Goal: Check status

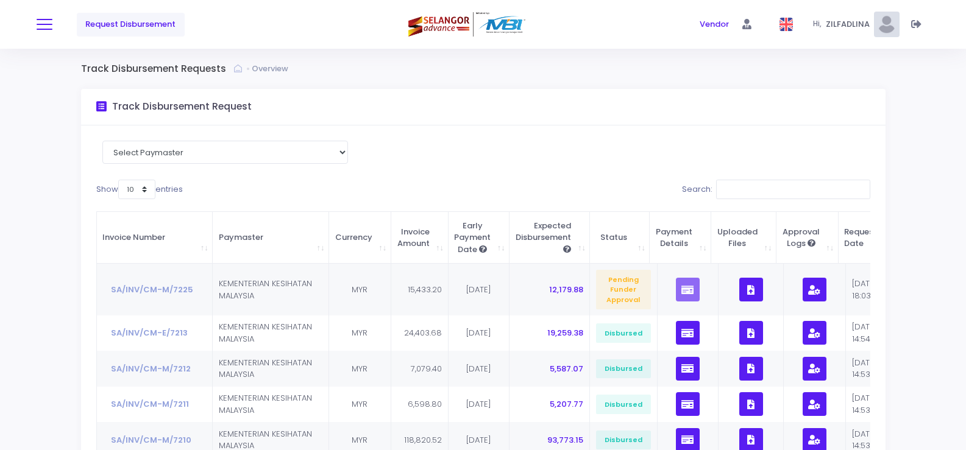
click at [43, 24] on span at bounding box center [45, 24] width 16 height 1
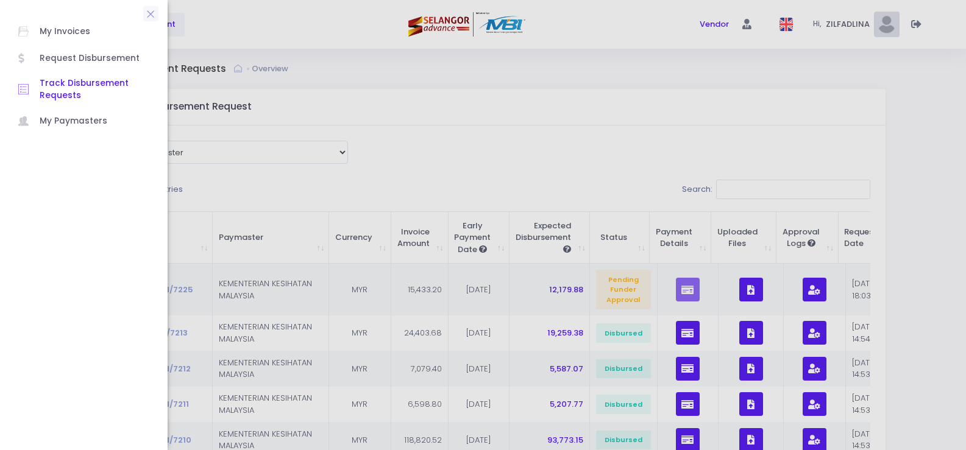
click at [57, 92] on span "Track Disbursement Requests" at bounding box center [95, 89] width 110 height 25
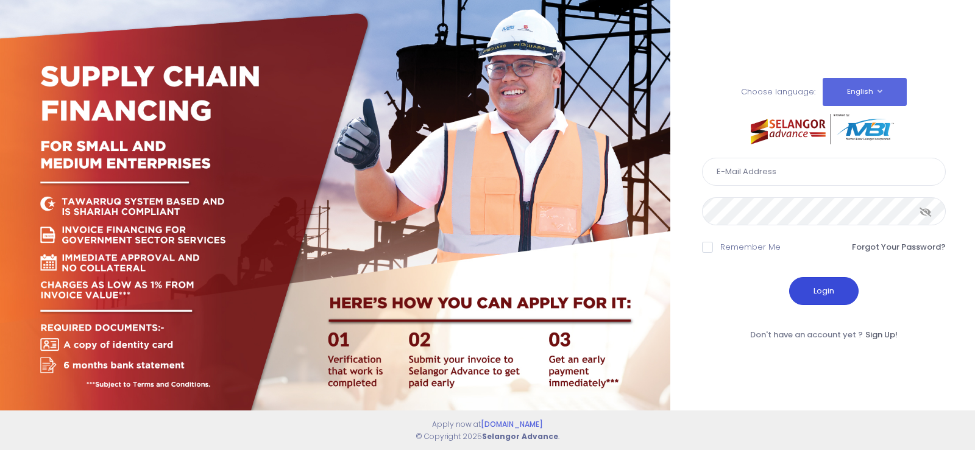
type input "fcd@janatanmia.com.my"
click at [828, 292] on button "Login" at bounding box center [823, 291] width 69 height 28
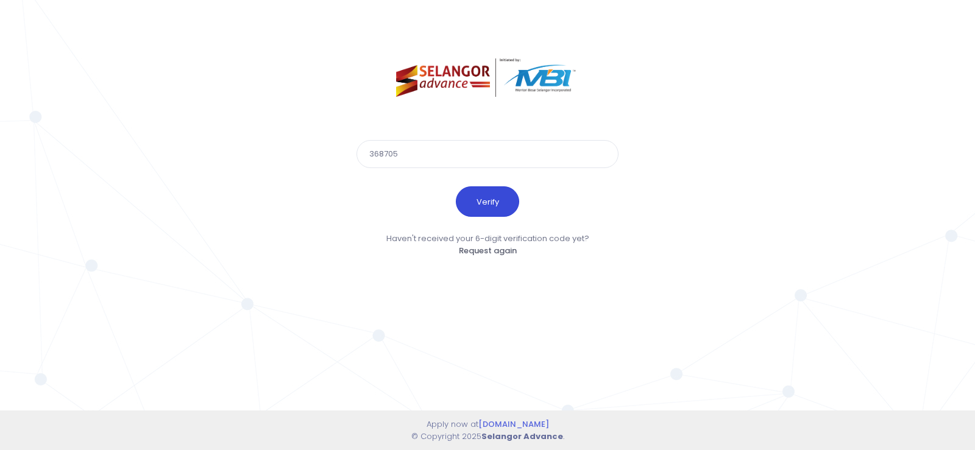
type input "368705"
click at [496, 209] on button "Verify" at bounding box center [487, 202] width 63 height 30
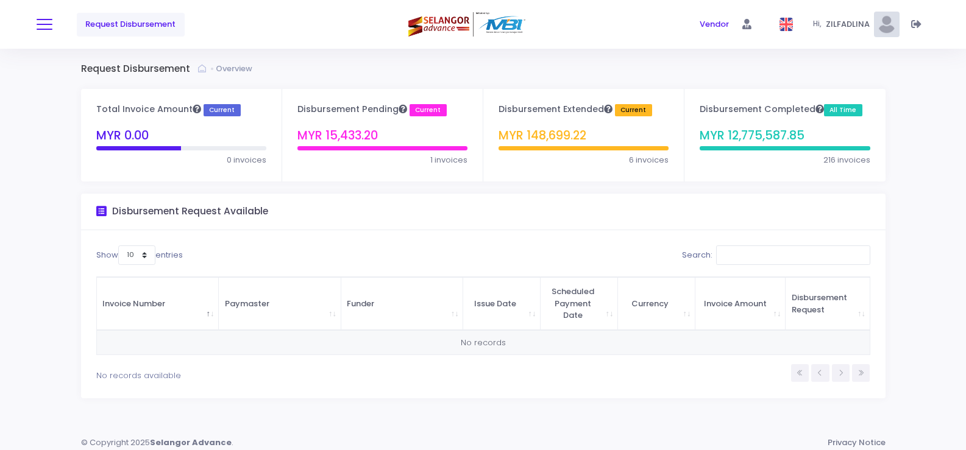
click at [46, 20] on button at bounding box center [45, 24] width 16 height 16
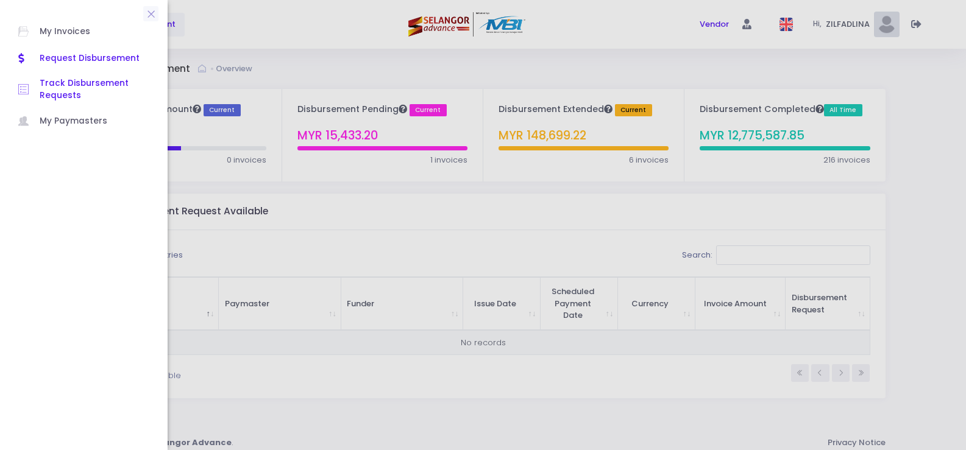
click at [56, 92] on span "Track Disbursement Requests" at bounding box center [95, 89] width 110 height 25
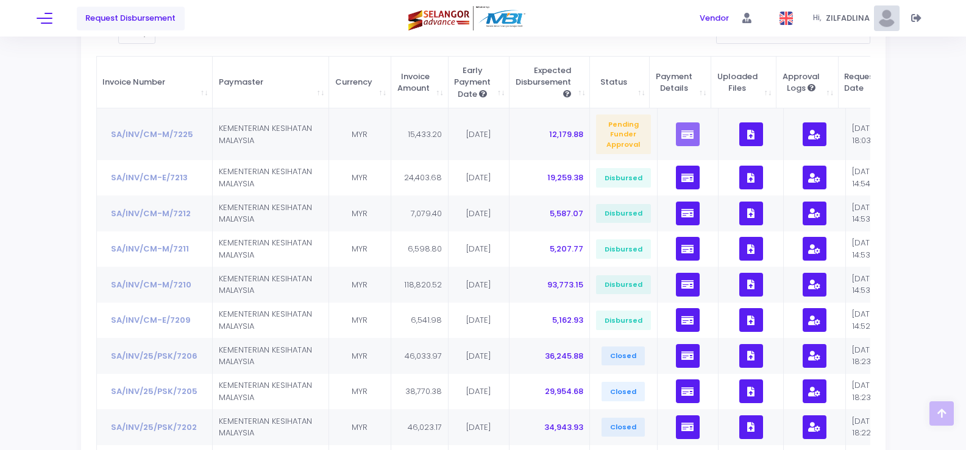
scroll to position [183, 0]
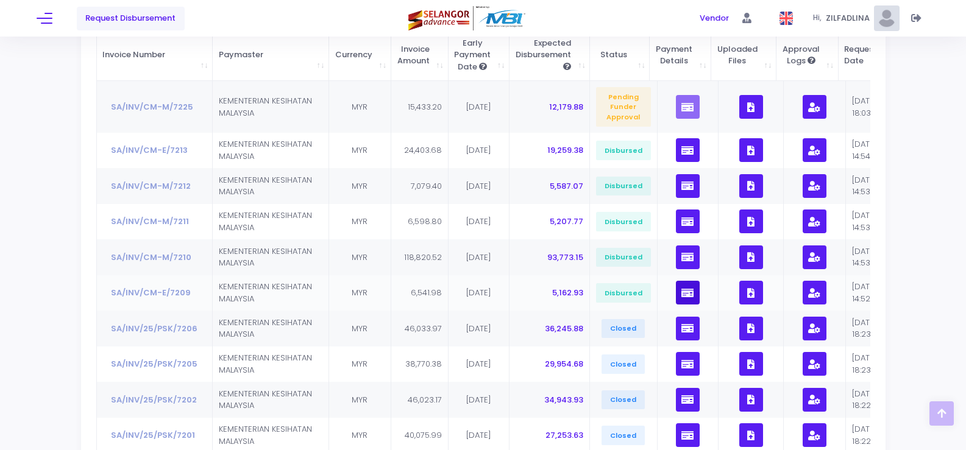
click at [681, 293] on icon "button" at bounding box center [687, 293] width 12 height 0
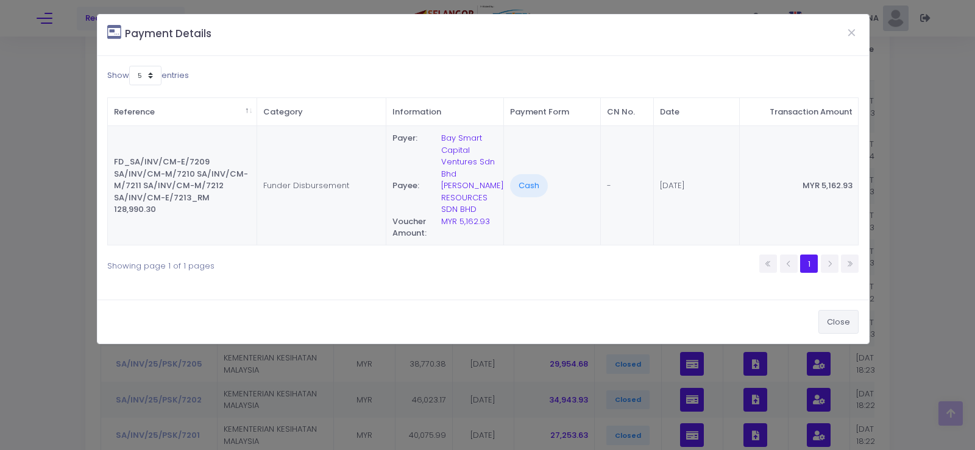
click at [847, 328] on button "Close" at bounding box center [839, 321] width 40 height 23
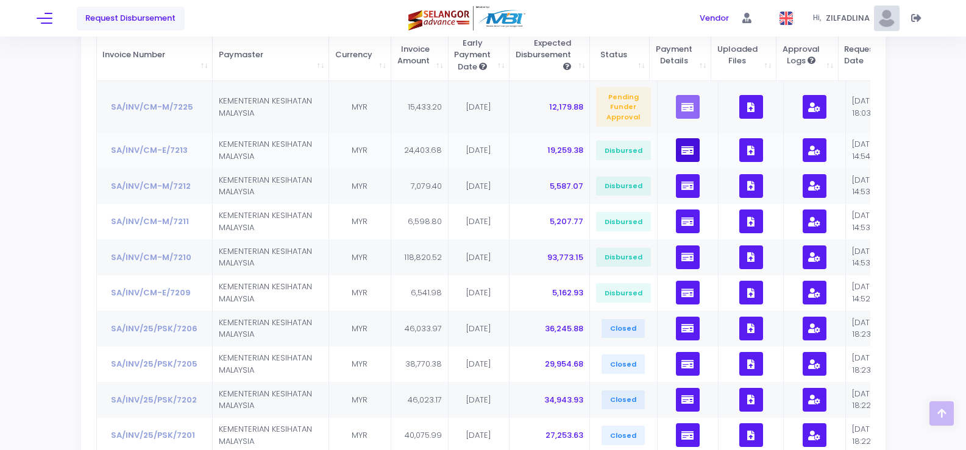
click at [681, 151] on icon "button" at bounding box center [687, 151] width 12 height 0
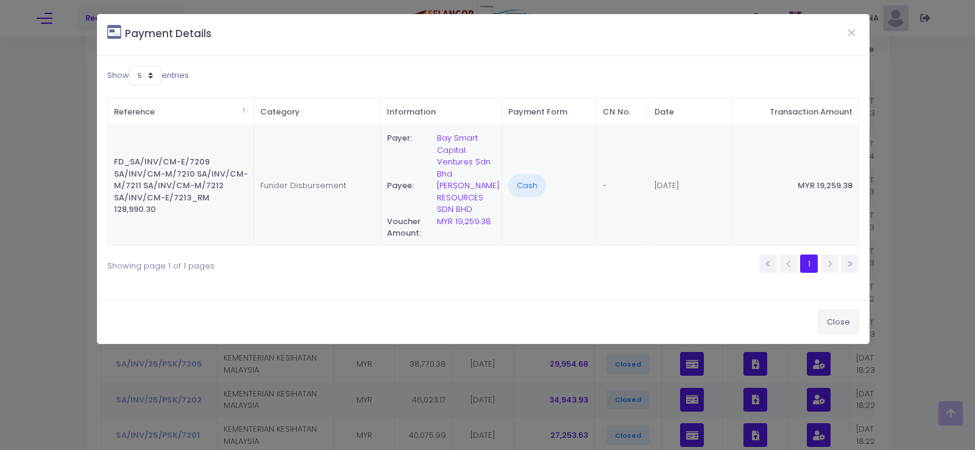
click at [839, 321] on button "Close" at bounding box center [839, 321] width 40 height 23
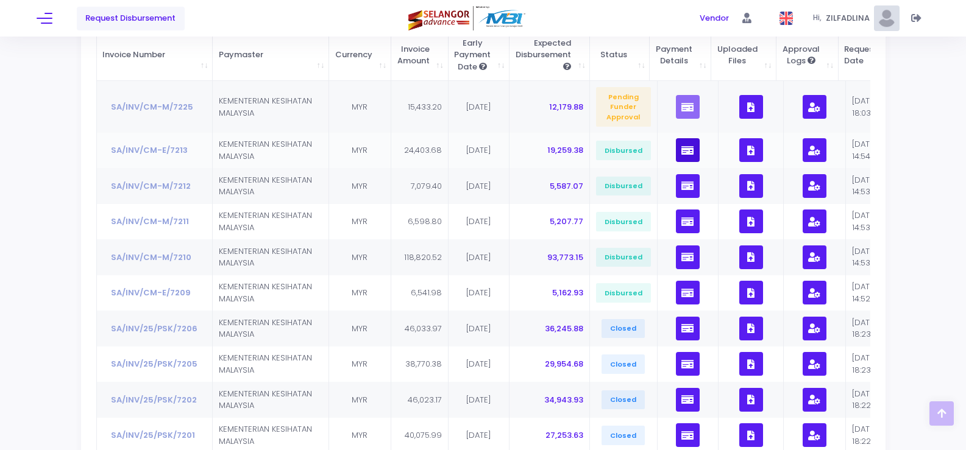
click at [676, 143] on button "button" at bounding box center [688, 150] width 24 height 24
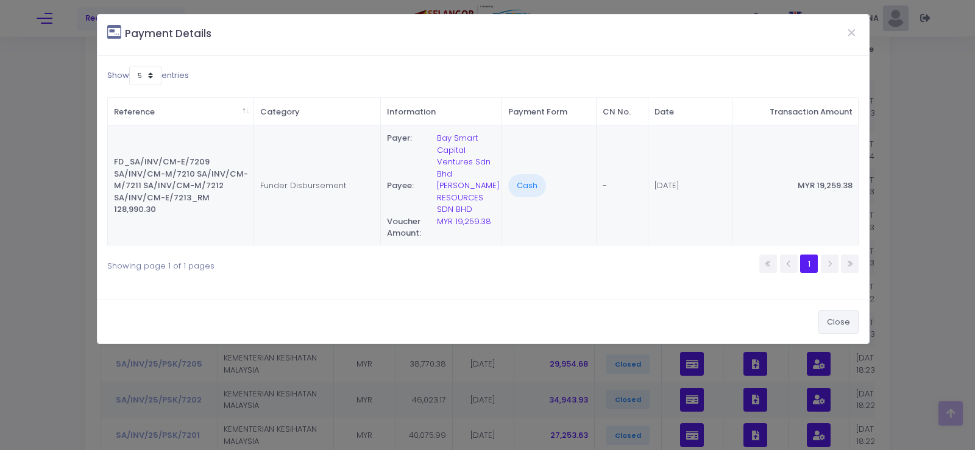
click at [856, 325] on button "Close" at bounding box center [839, 321] width 40 height 23
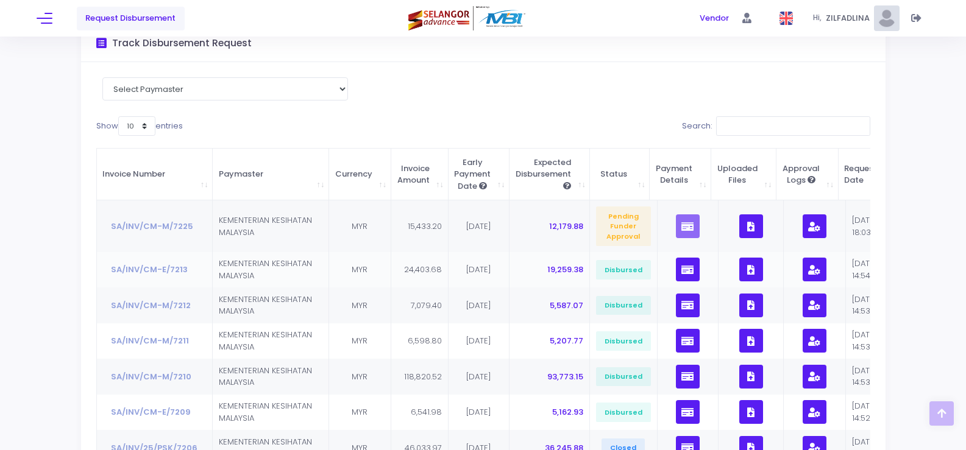
scroll to position [61, 0]
